Goal: Transaction & Acquisition: Purchase product/service

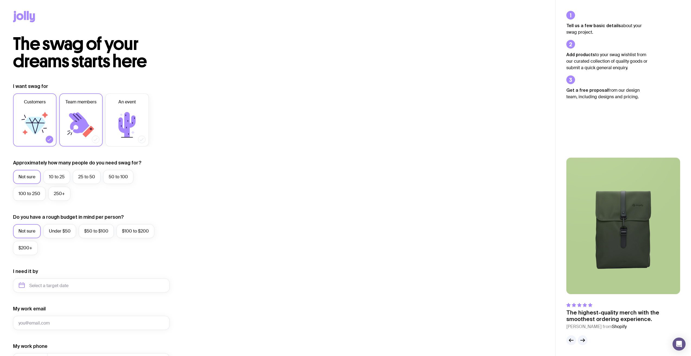
click at [74, 122] on icon at bounding box center [79, 122] width 20 height 21
click at [0, 0] on input "Team members" at bounding box center [0, 0] width 0 height 0
click at [52, 178] on label "10 to 25" at bounding box center [56, 177] width 27 height 14
click at [0, 0] on input "10 to 25" at bounding box center [0, 0] width 0 height 0
click at [27, 17] on icon at bounding box center [24, 16] width 22 height 11
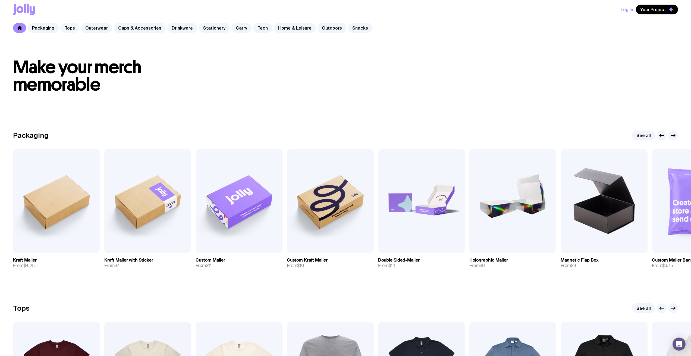
click at [71, 28] on link "Tops" at bounding box center [69, 28] width 19 height 10
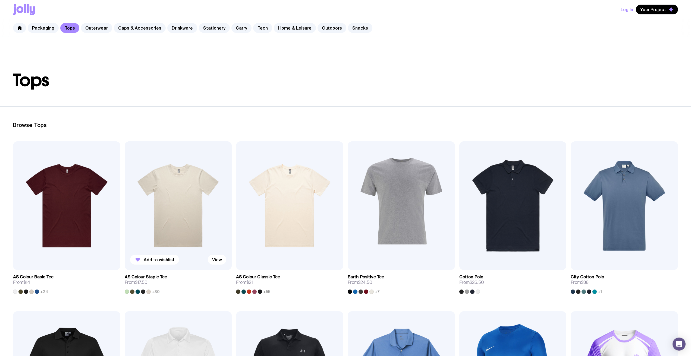
click at [174, 229] on img at bounding box center [178, 206] width 107 height 129
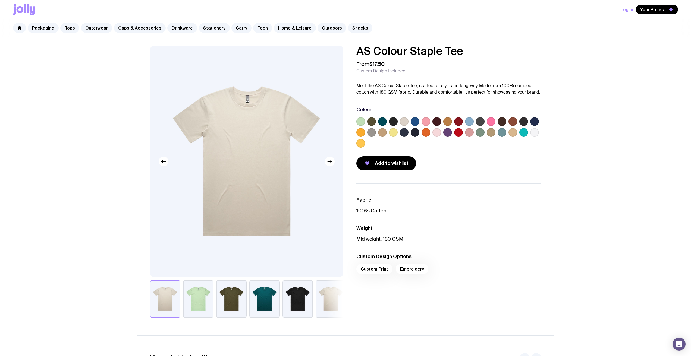
click at [535, 133] on label at bounding box center [534, 132] width 9 height 9
click at [0, 0] on input "radio" at bounding box center [0, 0] width 0 height 0
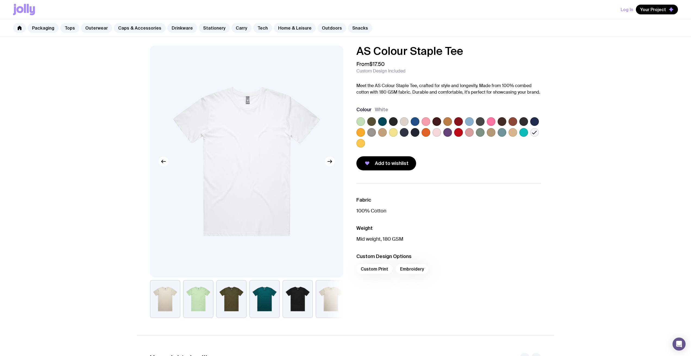
click at [412, 268] on div "Custom Print Embroidery" at bounding box center [448, 270] width 185 height 13
click at [412, 270] on div "Custom Print Embroidery" at bounding box center [448, 270] width 185 height 13
click at [324, 159] on img at bounding box center [246, 162] width 193 height 232
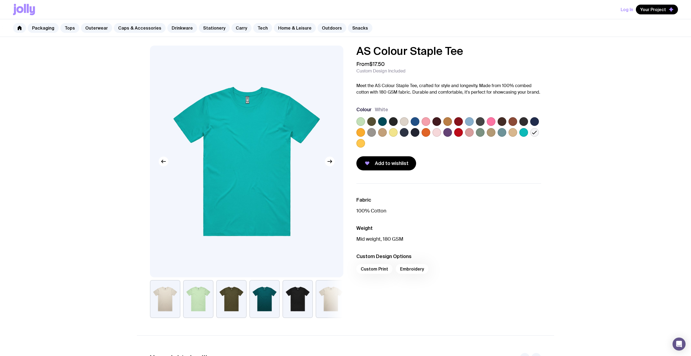
click at [375, 270] on div "Custom Print Embroidery" at bounding box center [448, 270] width 185 height 13
